Goal: Task Accomplishment & Management: Manage account settings

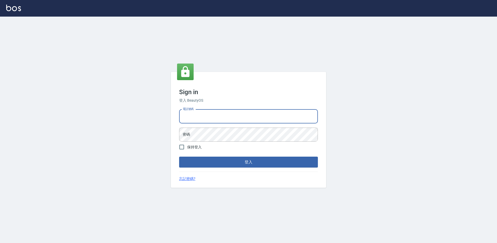
drag, startPoint x: 219, startPoint y: 112, endPoint x: 291, endPoint y: 115, distance: 71.8
click at [221, 113] on input "電話號碼" at bounding box center [248, 116] width 139 height 14
type input "0988338477"
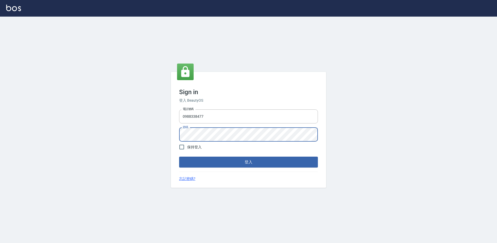
click at [179, 156] on button "登入" at bounding box center [248, 161] width 139 height 11
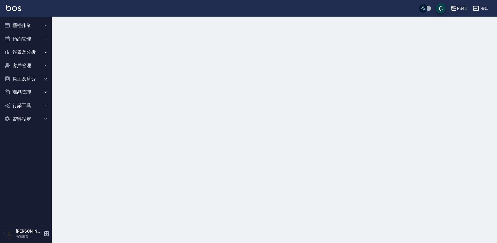
click at [461, 8] on div "PS43" at bounding box center [462, 8] width 10 height 6
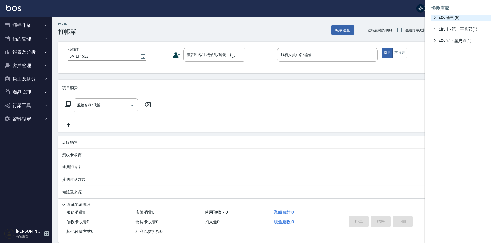
click at [456, 19] on span "全部(5)" at bounding box center [464, 18] width 50 height 6
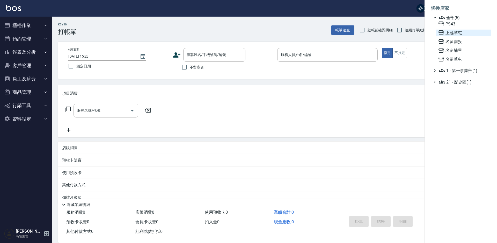
click at [454, 35] on span "上越草屯" at bounding box center [463, 33] width 51 height 6
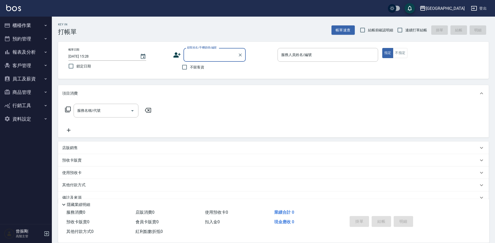
click at [22, 54] on button "報表及分析" at bounding box center [26, 51] width 48 height 13
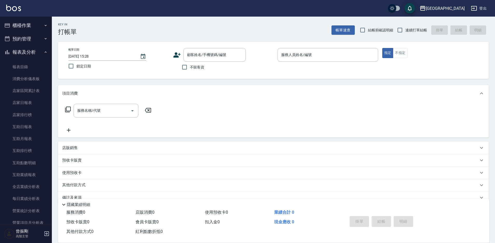
click at [23, 25] on button "櫃檯作業" at bounding box center [26, 25] width 48 height 13
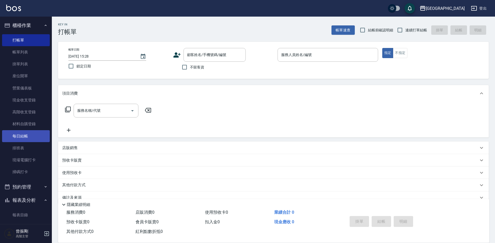
click at [20, 137] on link "每日結帳" at bounding box center [26, 136] width 48 height 12
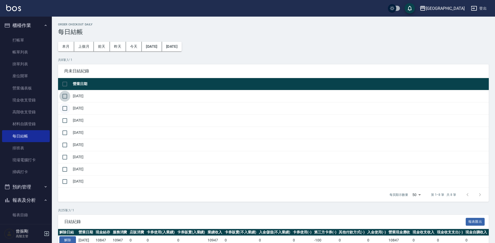
drag, startPoint x: 65, startPoint y: 96, endPoint x: 65, endPoint y: 105, distance: 9.8
click at [65, 96] on input "checkbox" at bounding box center [64, 96] width 11 height 11
checkbox input "true"
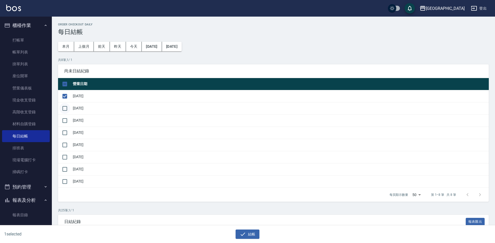
click at [62, 106] on input "checkbox" at bounding box center [64, 108] width 11 height 11
checkbox input "true"
click at [63, 119] on input "checkbox" at bounding box center [64, 120] width 11 height 11
checkbox input "true"
click at [63, 132] on input "checkbox" at bounding box center [64, 132] width 11 height 11
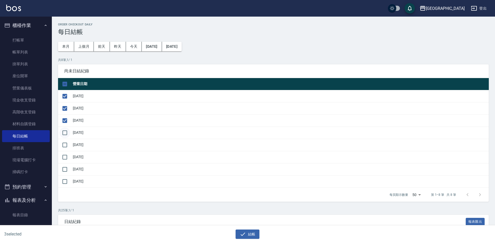
checkbox input "true"
click at [66, 142] on input "checkbox" at bounding box center [64, 144] width 11 height 11
checkbox input "true"
click at [64, 156] on input "checkbox" at bounding box center [64, 157] width 11 height 11
checkbox input "true"
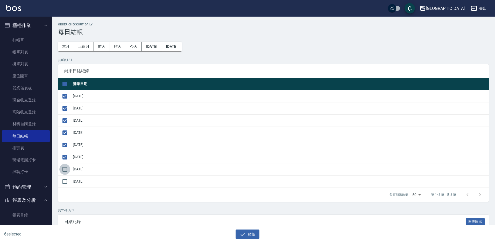
click at [65, 169] on input "checkbox" at bounding box center [64, 169] width 11 height 11
checkbox input "true"
click at [254, 233] on button "結帳" at bounding box center [247, 234] width 24 height 10
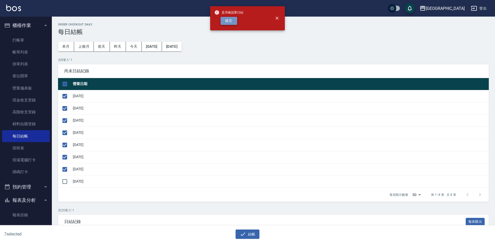
click at [228, 20] on button "確定" at bounding box center [228, 21] width 17 height 8
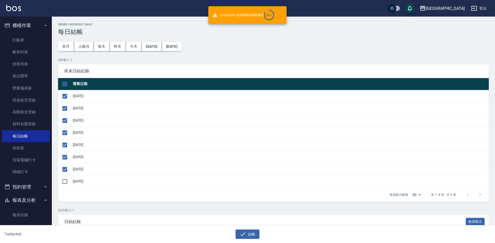
checkbox input "false"
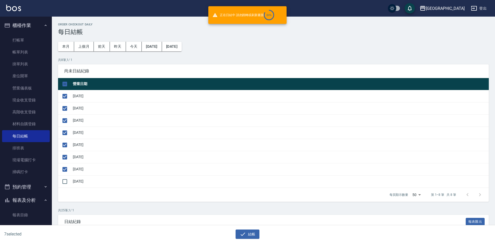
checkbox input "false"
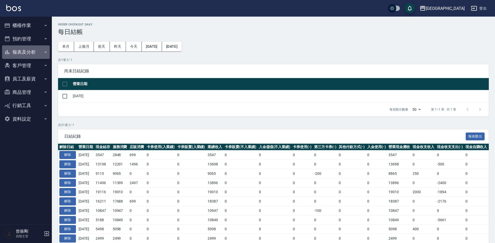
click at [23, 51] on button "報表及分析" at bounding box center [26, 51] width 48 height 13
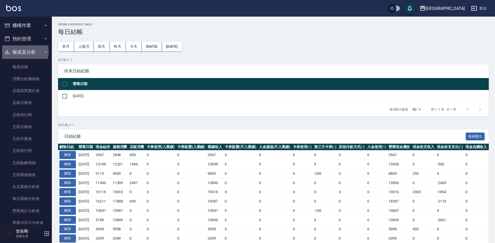
click at [23, 51] on button "報表及分析" at bounding box center [26, 51] width 48 height 13
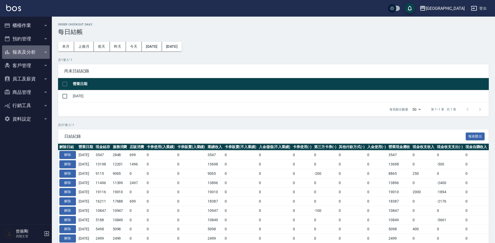
click at [23, 51] on button "報表及分析" at bounding box center [26, 51] width 48 height 13
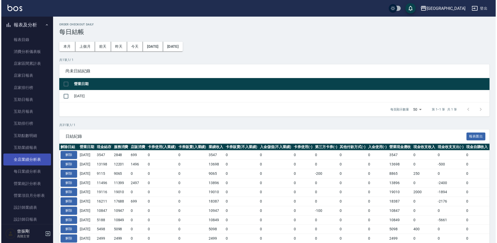
scroll to position [52, 0]
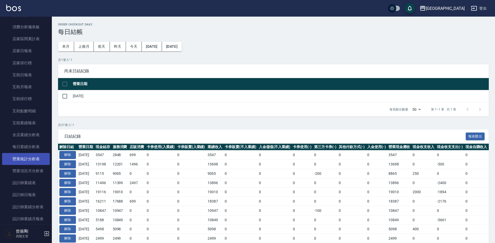
click at [33, 156] on link "營業統計分析表" at bounding box center [26, 159] width 48 height 12
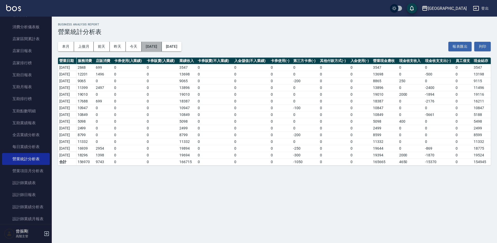
click at [159, 45] on button "2025/08/01" at bounding box center [152, 47] width 20 height 10
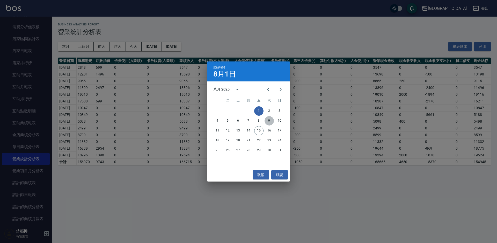
click at [273, 120] on button "9" at bounding box center [269, 120] width 9 height 9
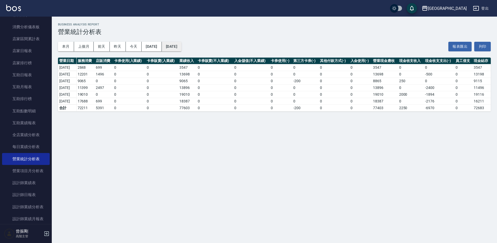
click at [182, 45] on button "2025/08/15" at bounding box center [172, 47] width 20 height 10
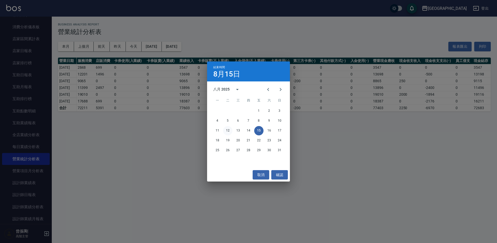
click at [227, 130] on button "12" at bounding box center [227, 130] width 9 height 9
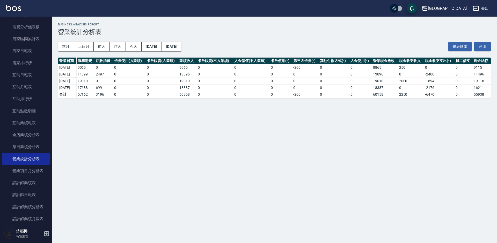
click at [486, 9] on button "登出" at bounding box center [481, 9] width 20 height 10
